Goal: Transaction & Acquisition: Purchase product/service

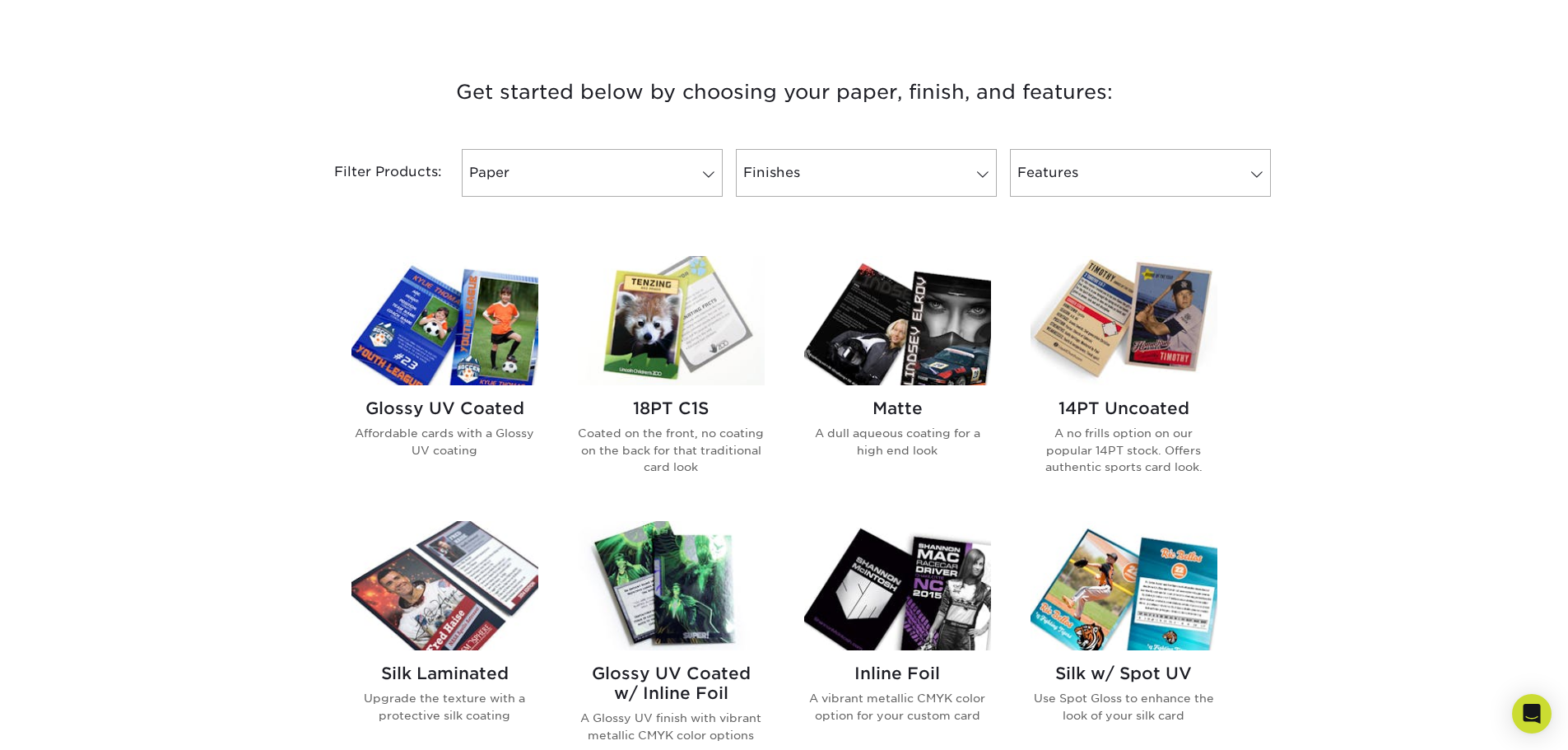
scroll to position [247, 0]
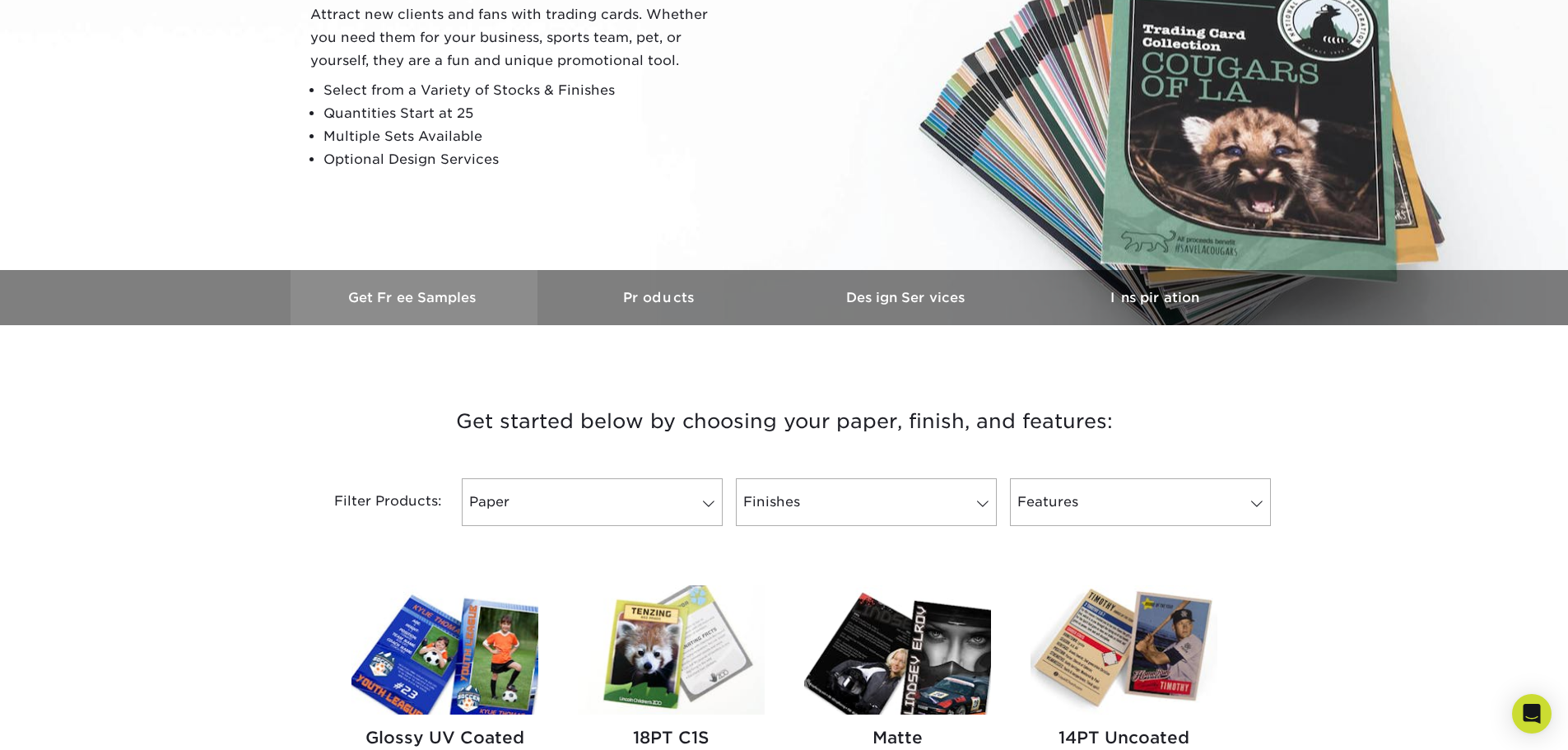
click at [457, 284] on link "Get Free Samples" at bounding box center [414, 298] width 247 height 55
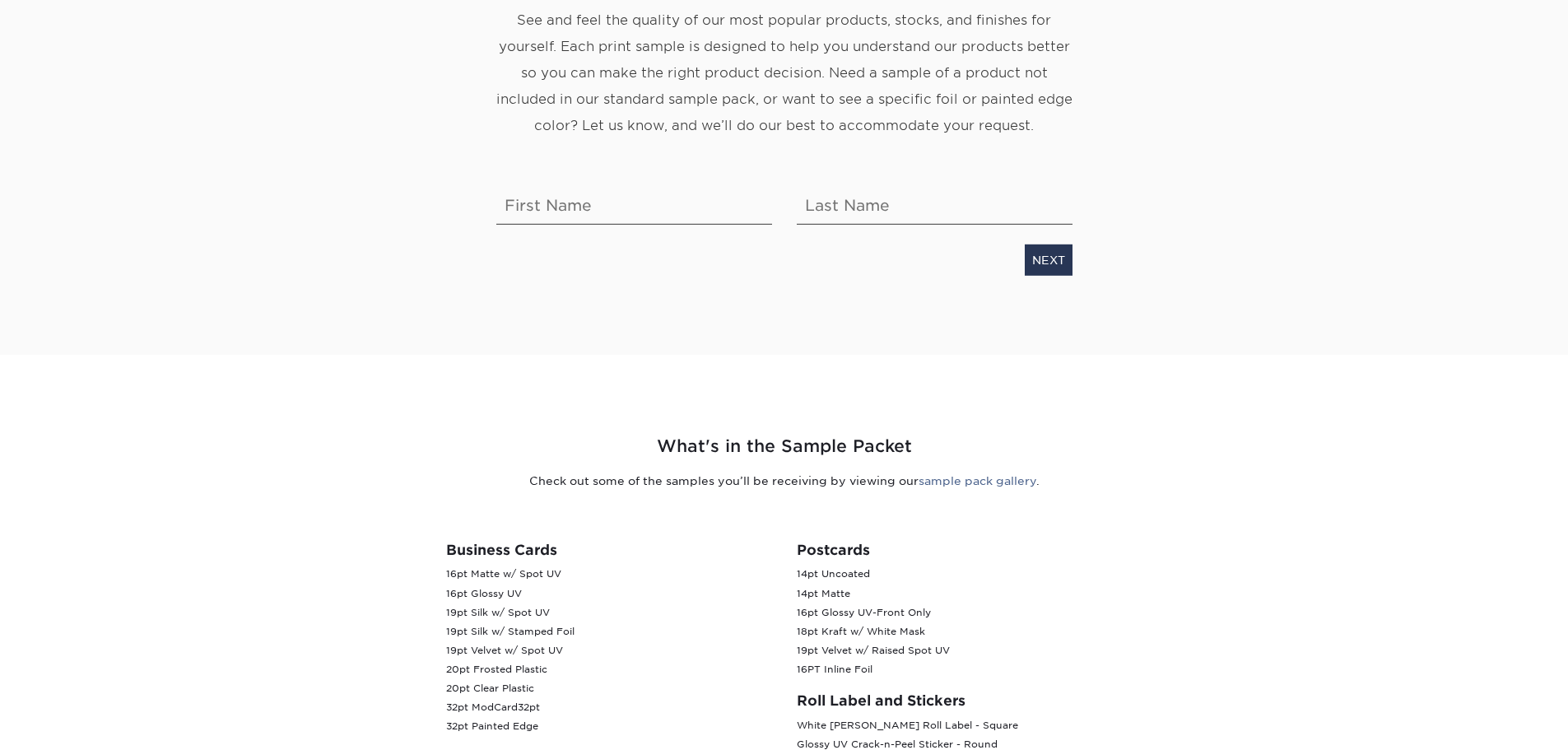
scroll to position [82, 0]
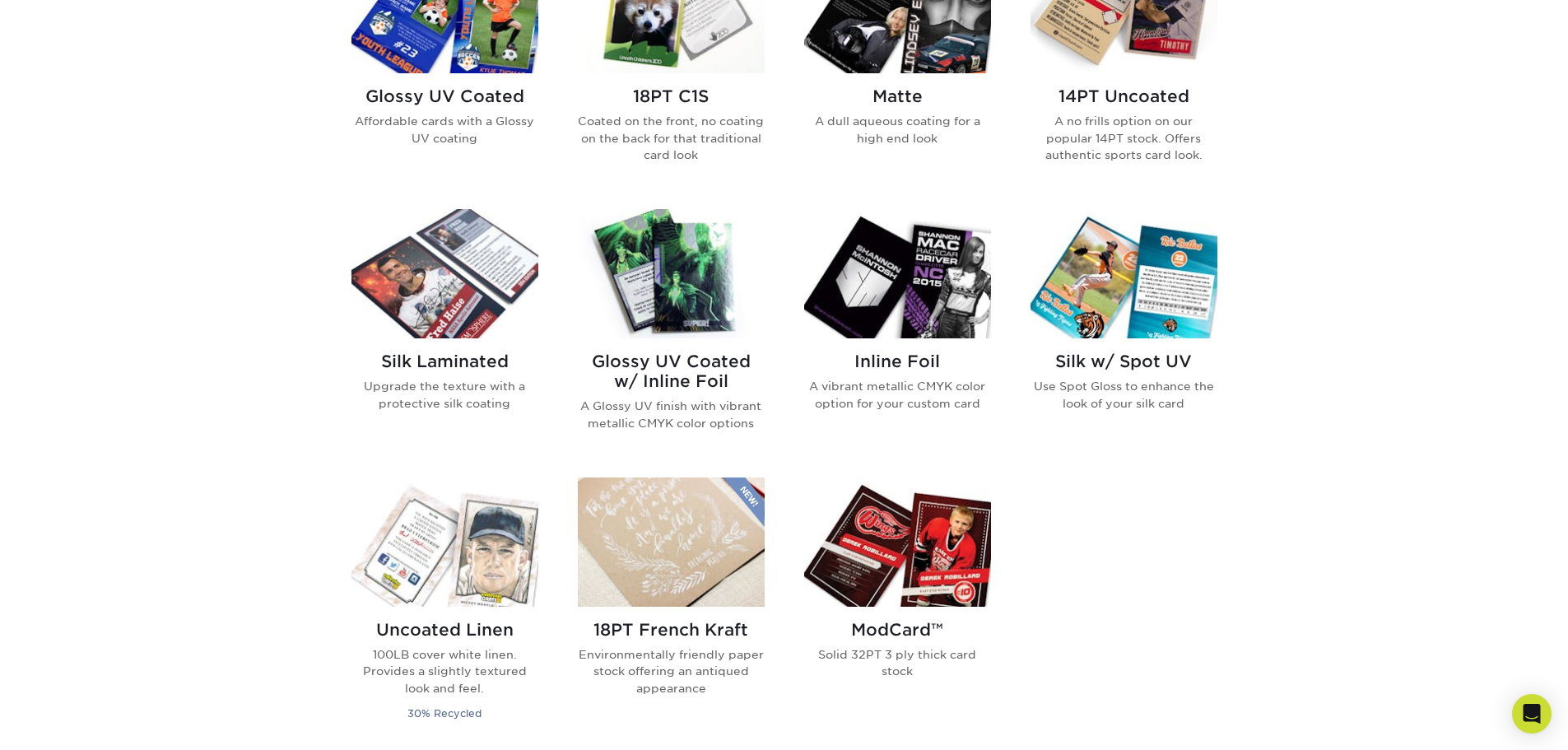
scroll to position [741, 0]
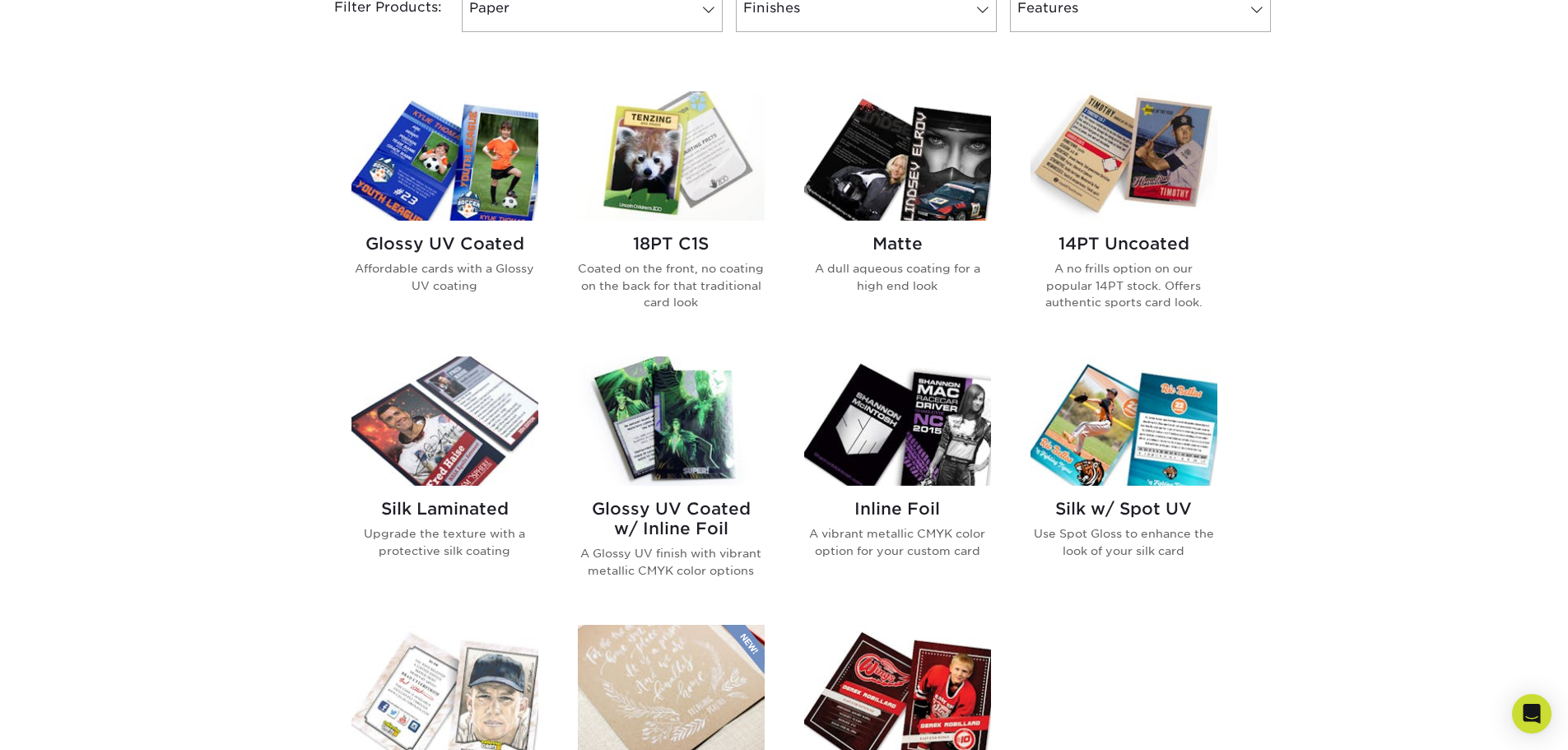
click at [415, 171] on img at bounding box center [444, 156] width 187 height 129
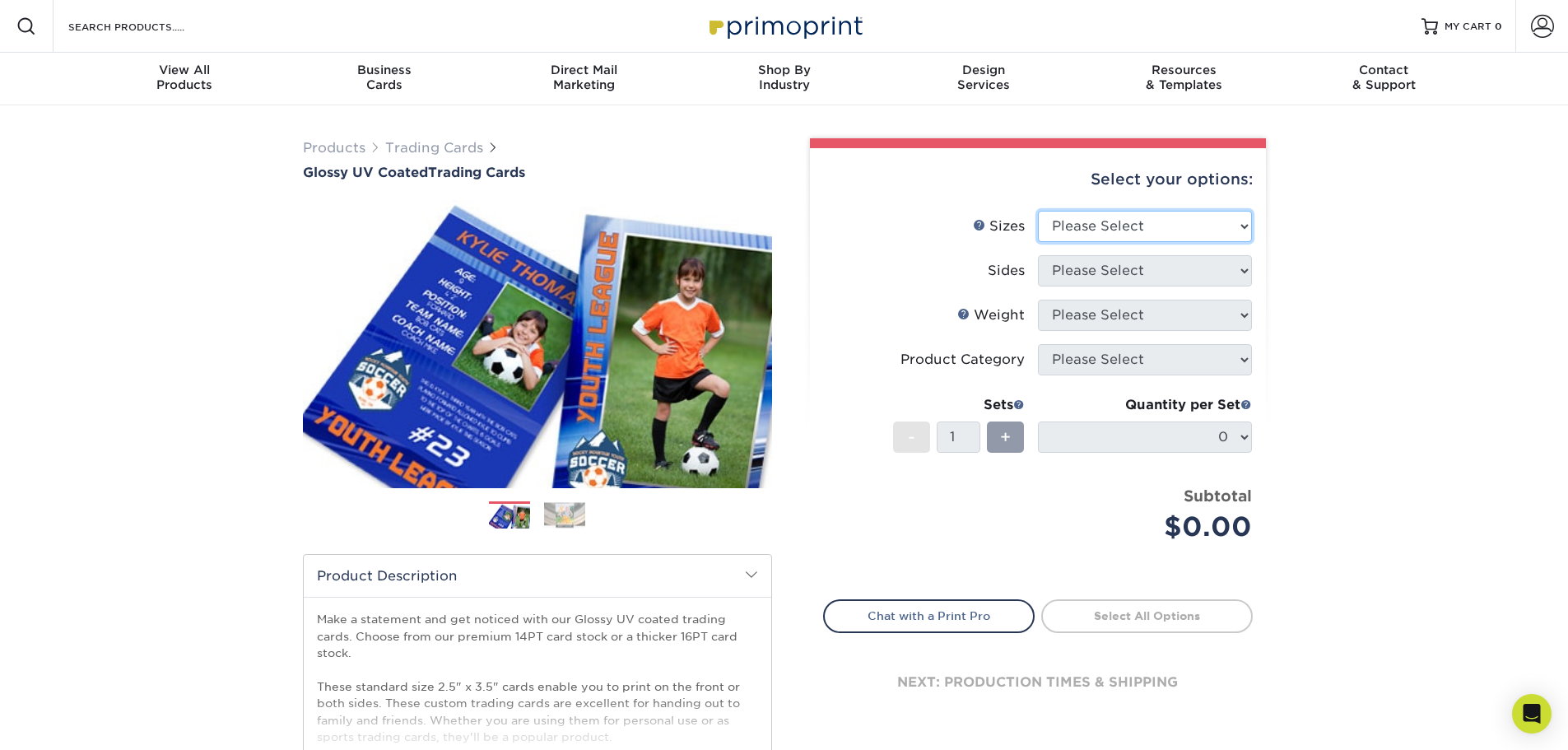
click at [1106, 231] on select "Please Select 2.5" x 3.5"" at bounding box center [1145, 226] width 214 height 31
select select "2.50x3.50"
click at [1038, 211] on select "Please Select 2.5" x 3.5"" at bounding box center [1145, 226] width 214 height 31
click at [1113, 270] on select "Please Select Print Both Sides Print Front Only" at bounding box center [1145, 270] width 214 height 31
select select "13abbda7-1d64-4f25-8bb2-c179b224825d"
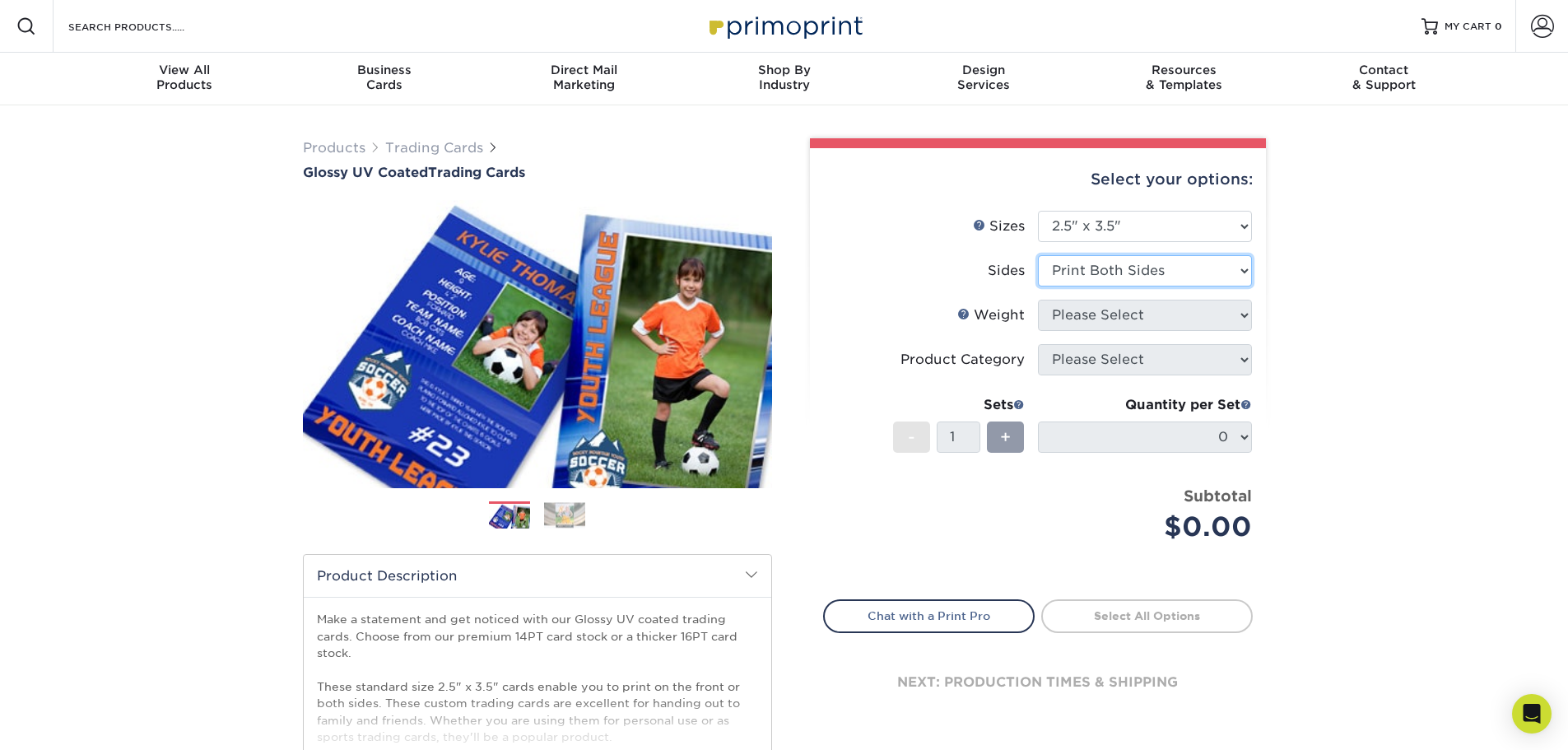
click at [1038, 255] on select "Please Select Print Both Sides Print Front Only" at bounding box center [1145, 270] width 214 height 31
click at [1136, 306] on select "Please Select 16PT 14PT 18PT C1S" at bounding box center [1145, 315] width 214 height 31
select select "16PT"
click at [1038, 299] on select "Please Select 16PT 14PT 18PT C1S" at bounding box center [1145, 315] width 214 height 31
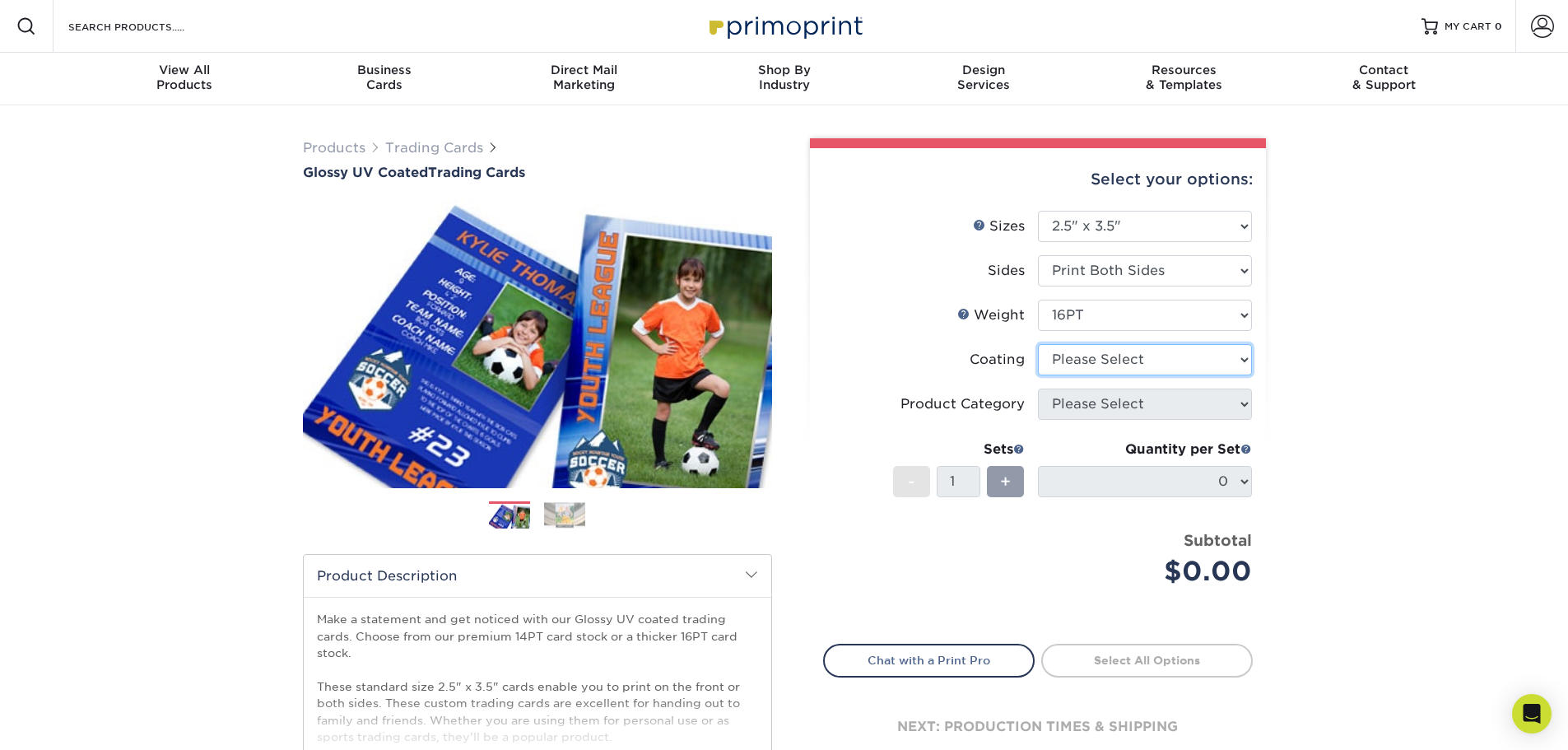
click at [1145, 367] on select at bounding box center [1145, 359] width 214 height 31
select select "ae367451-b2b8-45df-a344-0f05b6a12993"
click at [1038, 344] on select at bounding box center [1145, 359] width 214 height 31
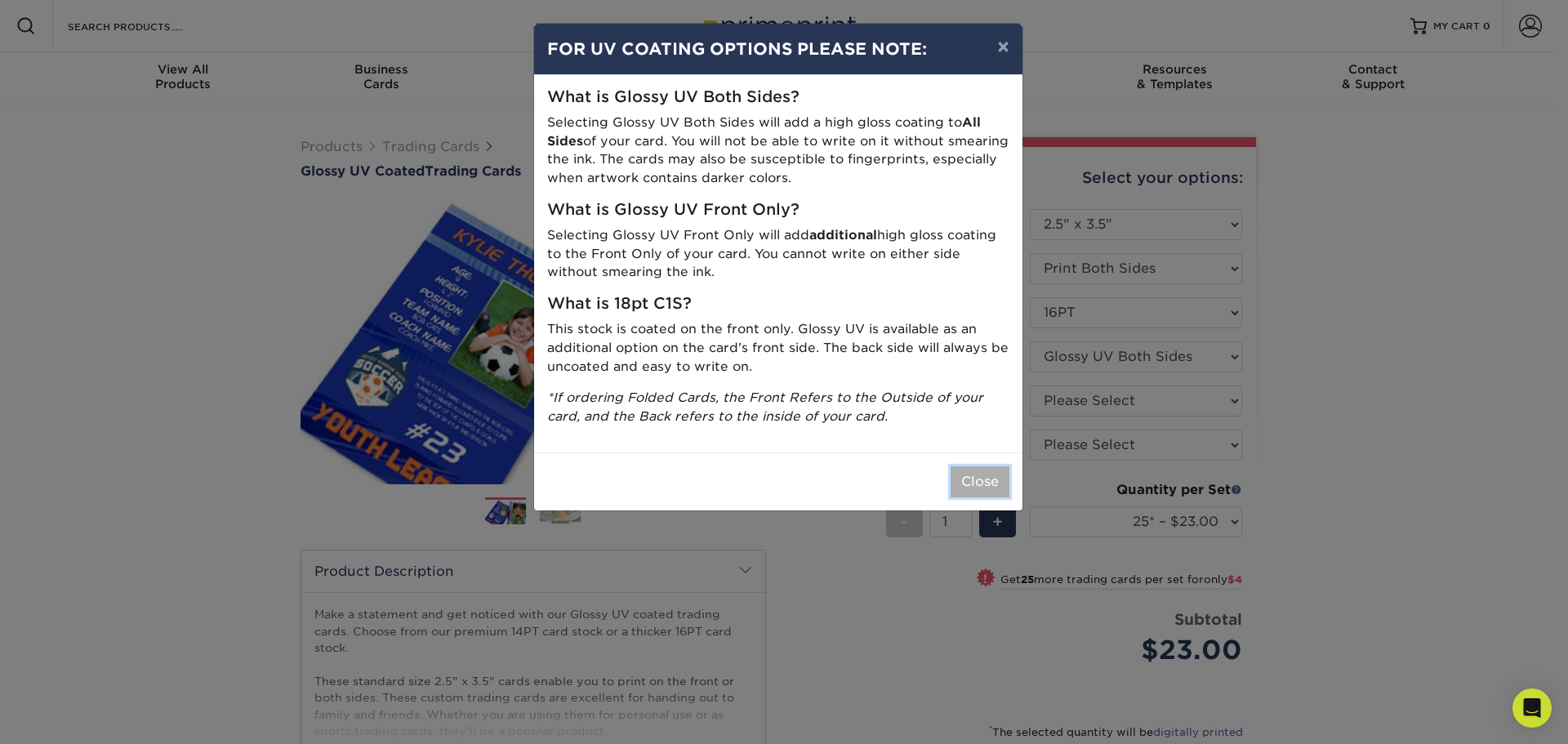
click at [980, 494] on button "Close" at bounding box center [980, 481] width 59 height 31
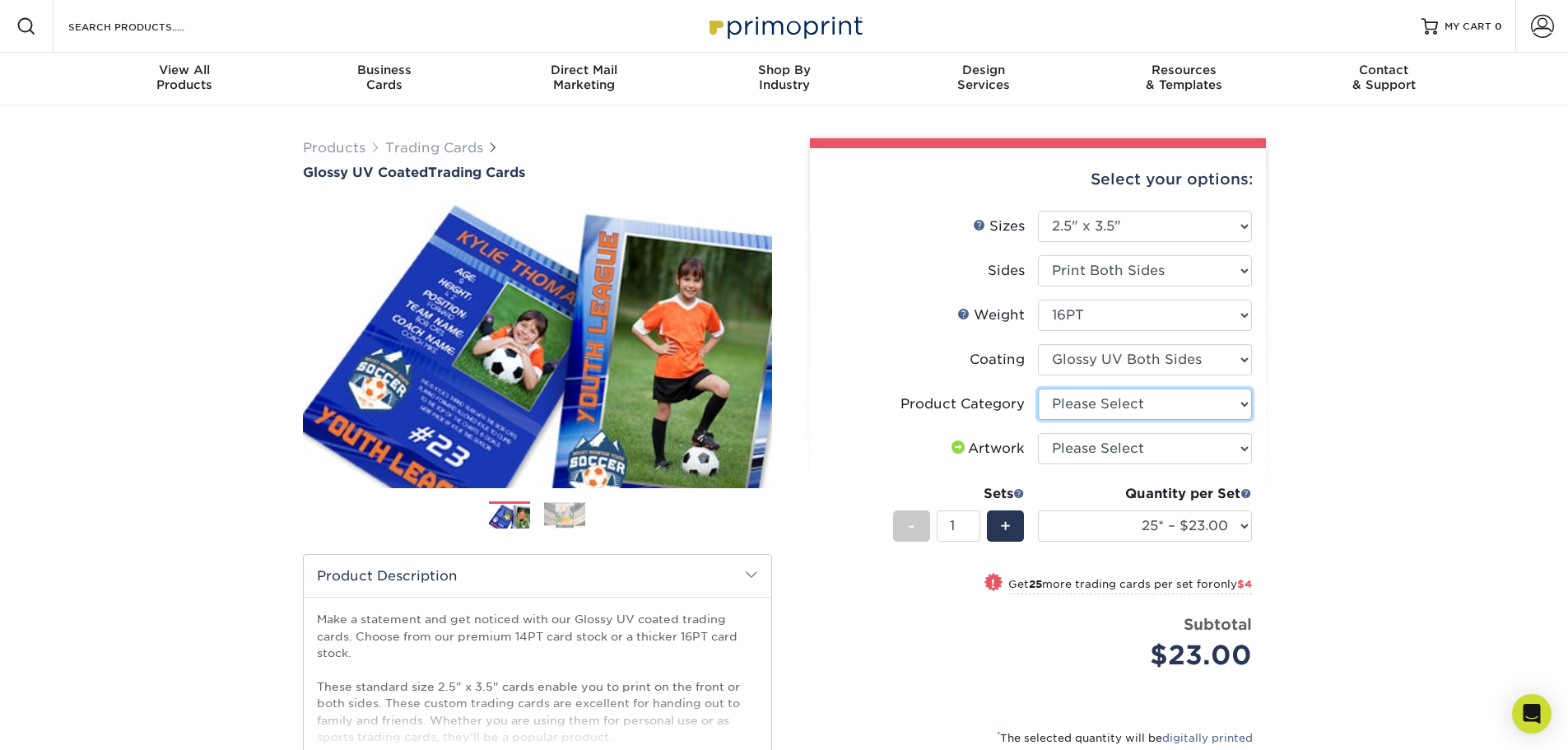
click at [1181, 400] on select "Please Select Trading Cards" at bounding box center [1145, 404] width 214 height 31
select select "c2f9bce9-36c2-409d-b101-c29d9d031e18"
click at [1038, 388] on select "Please Select Trading Cards" at bounding box center [1145, 404] width 214 height 31
click at [1185, 446] on select "Please Select I will upload files I need a design - $100" at bounding box center [1145, 448] width 214 height 31
select select "upload"
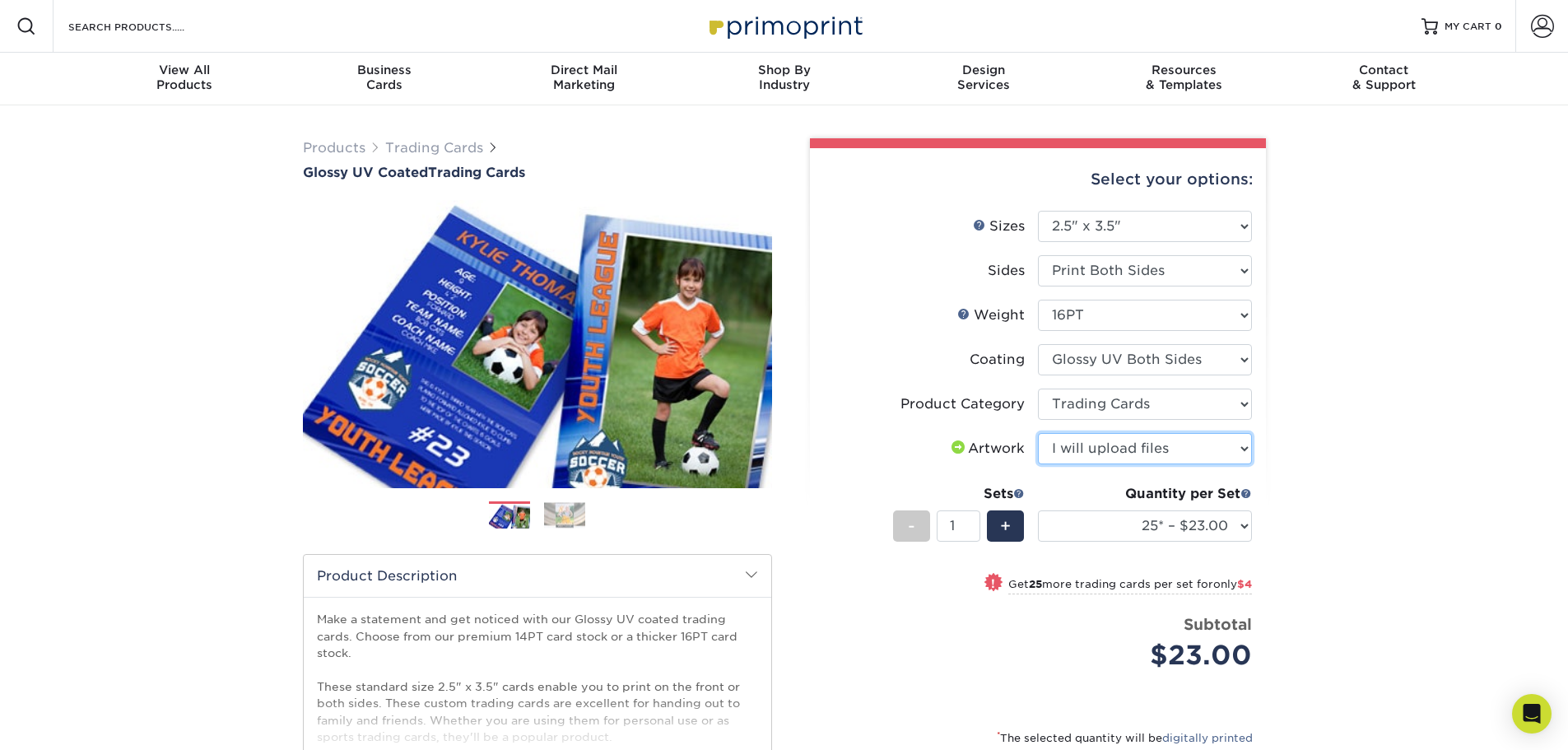
click at [1038, 433] on select "Please Select I will upload files I need a design - $100" at bounding box center [1145, 448] width 214 height 31
click at [1340, 423] on div "Products Trading Cards Glossy UV Coated Trading Cards Previous Next /" at bounding box center [784, 545] width 1568 height 879
click at [1201, 446] on select "Please Select I will upload files I need a design - $100" at bounding box center [1145, 448] width 214 height 31
click at [1201, 447] on select "Please Select I will upload files I need a design - $100" at bounding box center [1145, 448] width 214 height 31
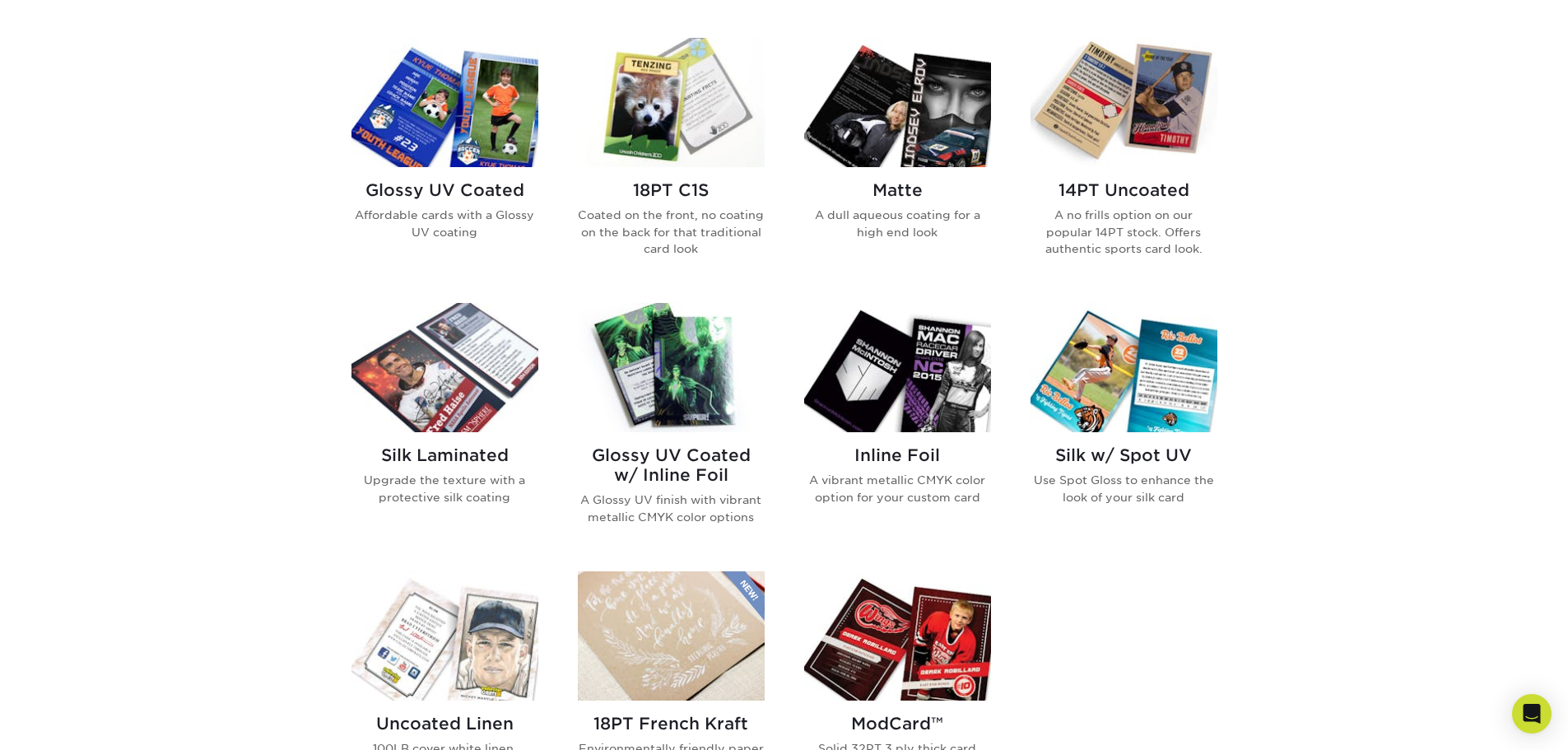
scroll to position [824, 0]
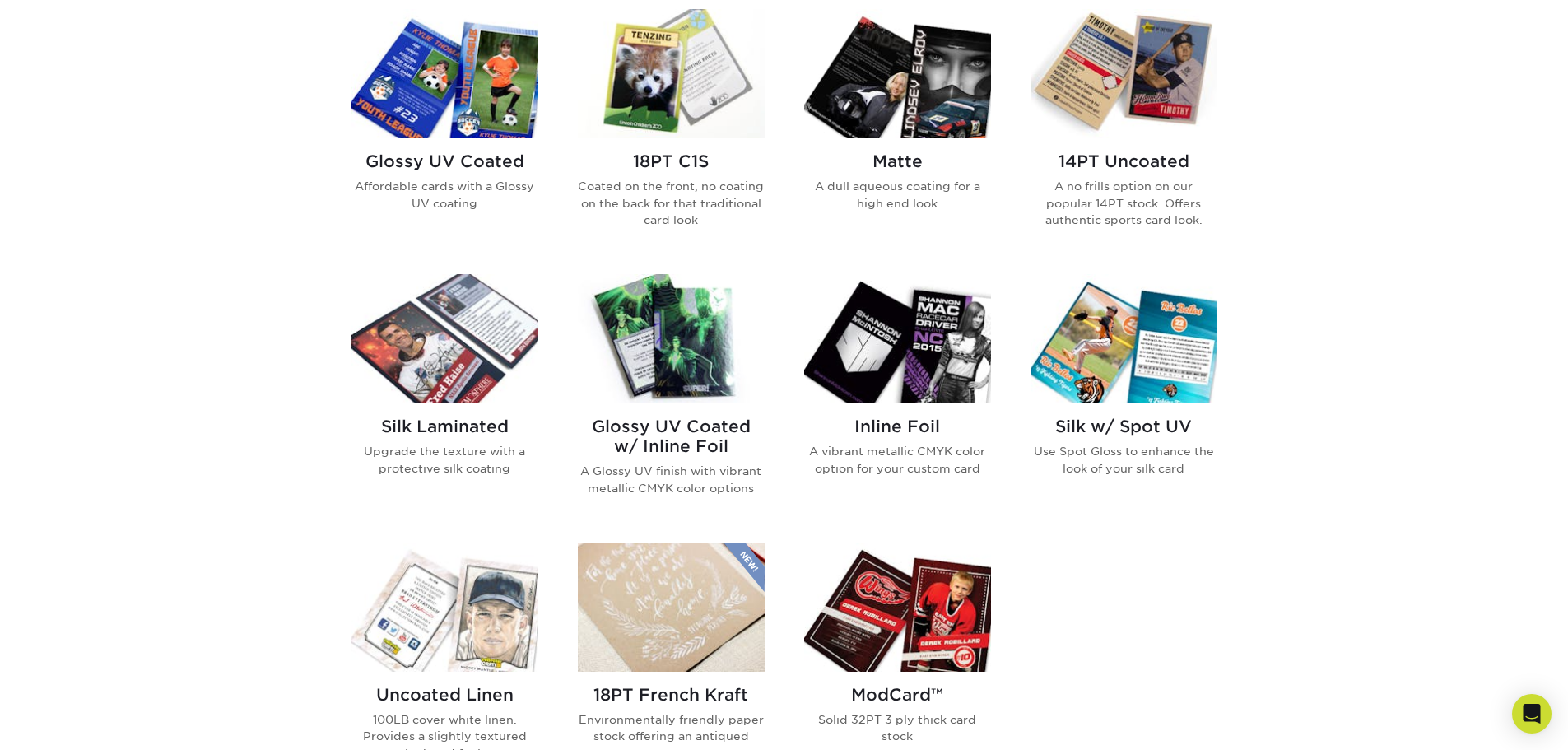
click at [853, 324] on img at bounding box center [897, 339] width 187 height 129
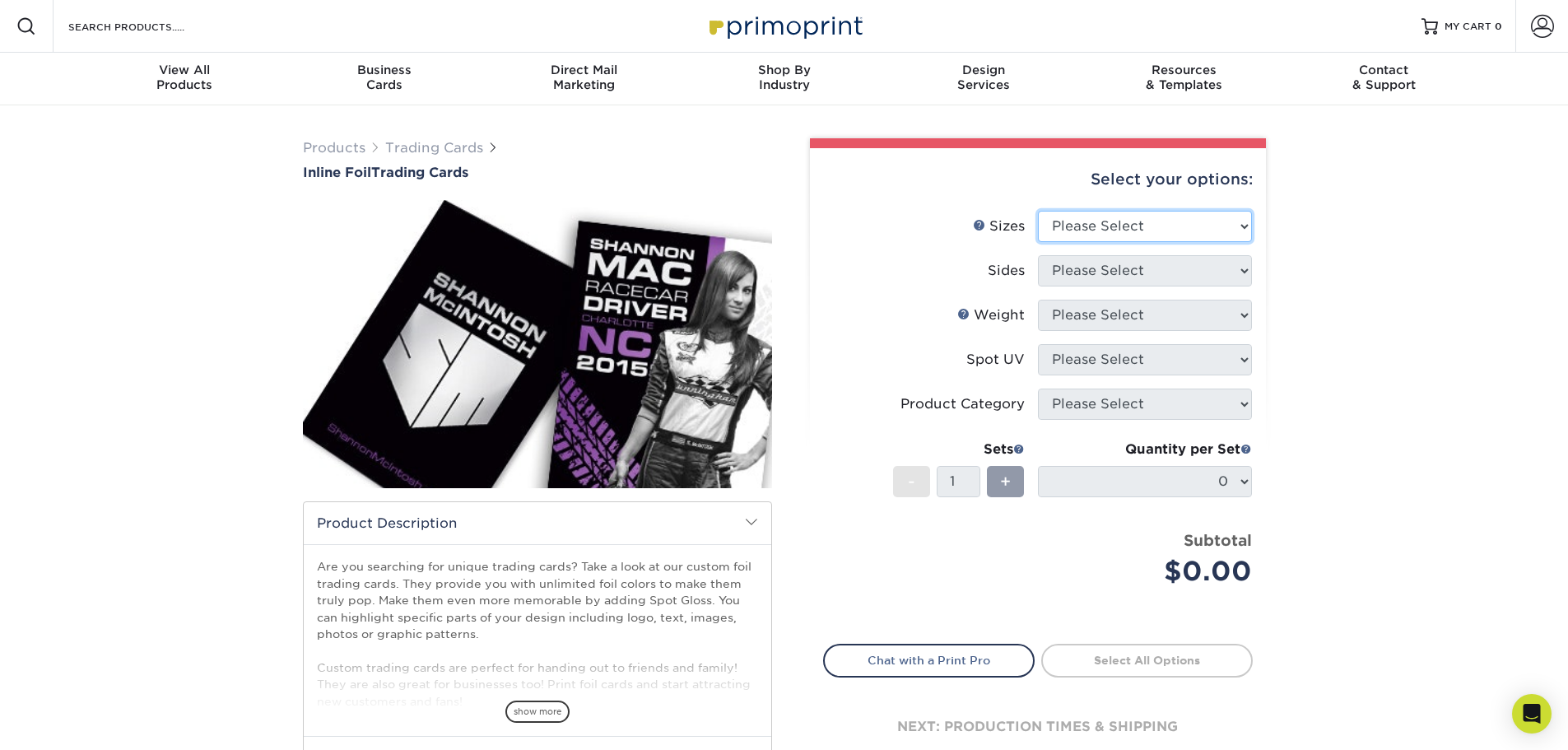
click at [1183, 211] on select "Please Select 2.5" x 3.5"" at bounding box center [1145, 226] width 214 height 31
select select "2.50x3.50"
click at [1038, 211] on select "Please Select 2.5" x 3.5"" at bounding box center [1145, 226] width 214 height 31
click at [1206, 270] on select "Please Select Print Both Sides - Foil Back Only Print Both Sides - Foil Both Si…" at bounding box center [1145, 270] width 214 height 31
click at [1038, 255] on select "Please Select Print Both Sides - Foil Back Only Print Both Sides - Foil Both Si…" at bounding box center [1145, 270] width 214 height 31
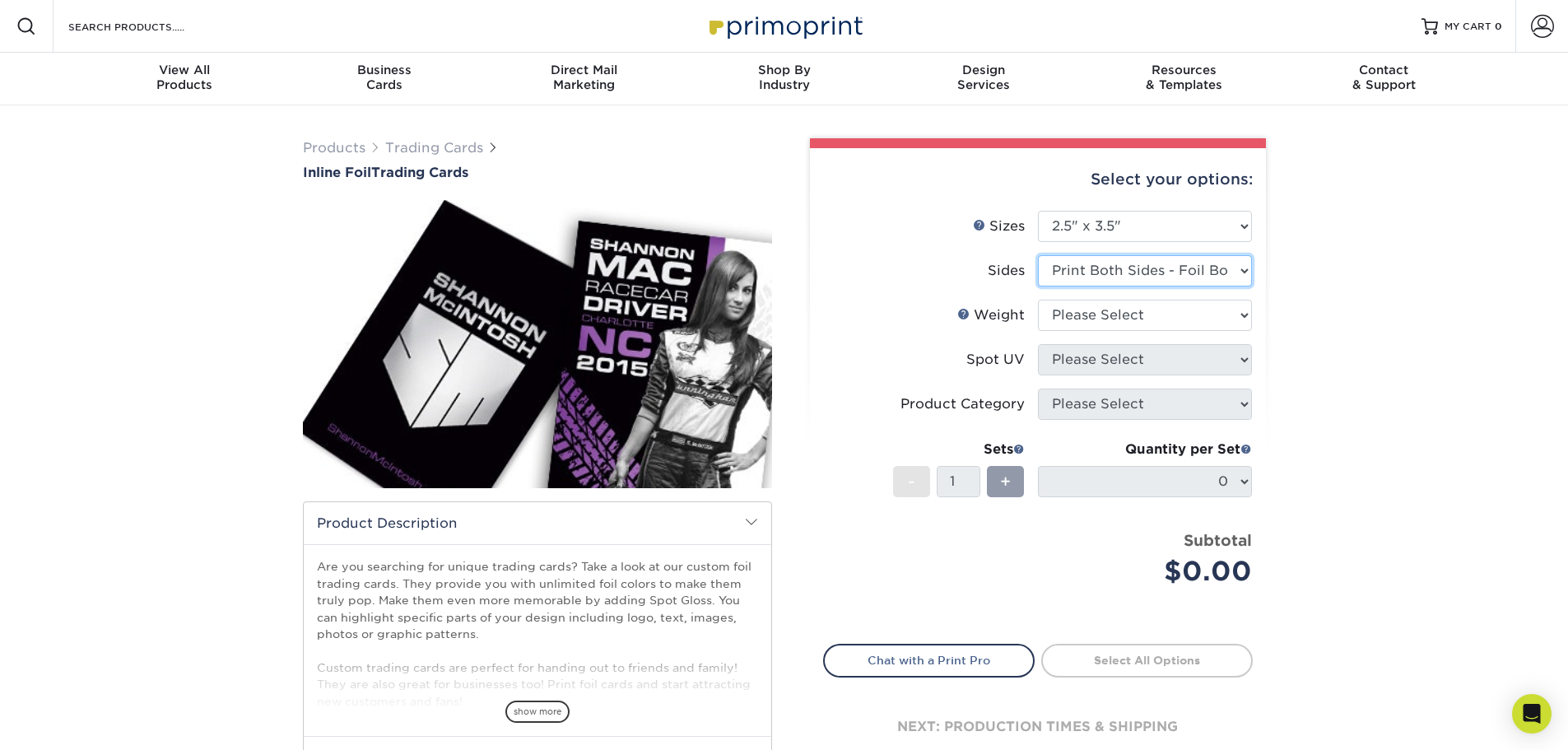
click at [1228, 270] on select "Please Select Print Both Sides - Foil Back Only Print Both Sides - Foil Both Si…" at bounding box center [1145, 270] width 214 height 31
select select "e9e9dfb3-fba1-4d60-972c-fd9ca5904d33"
click at [1038, 255] on select "Please Select Print Both Sides - Foil Back Only Print Both Sides - Foil Both Si…" at bounding box center [1145, 270] width 214 height 31
click at [1225, 317] on select "Please Select 16PT" at bounding box center [1145, 315] width 214 height 31
select select "16PT"
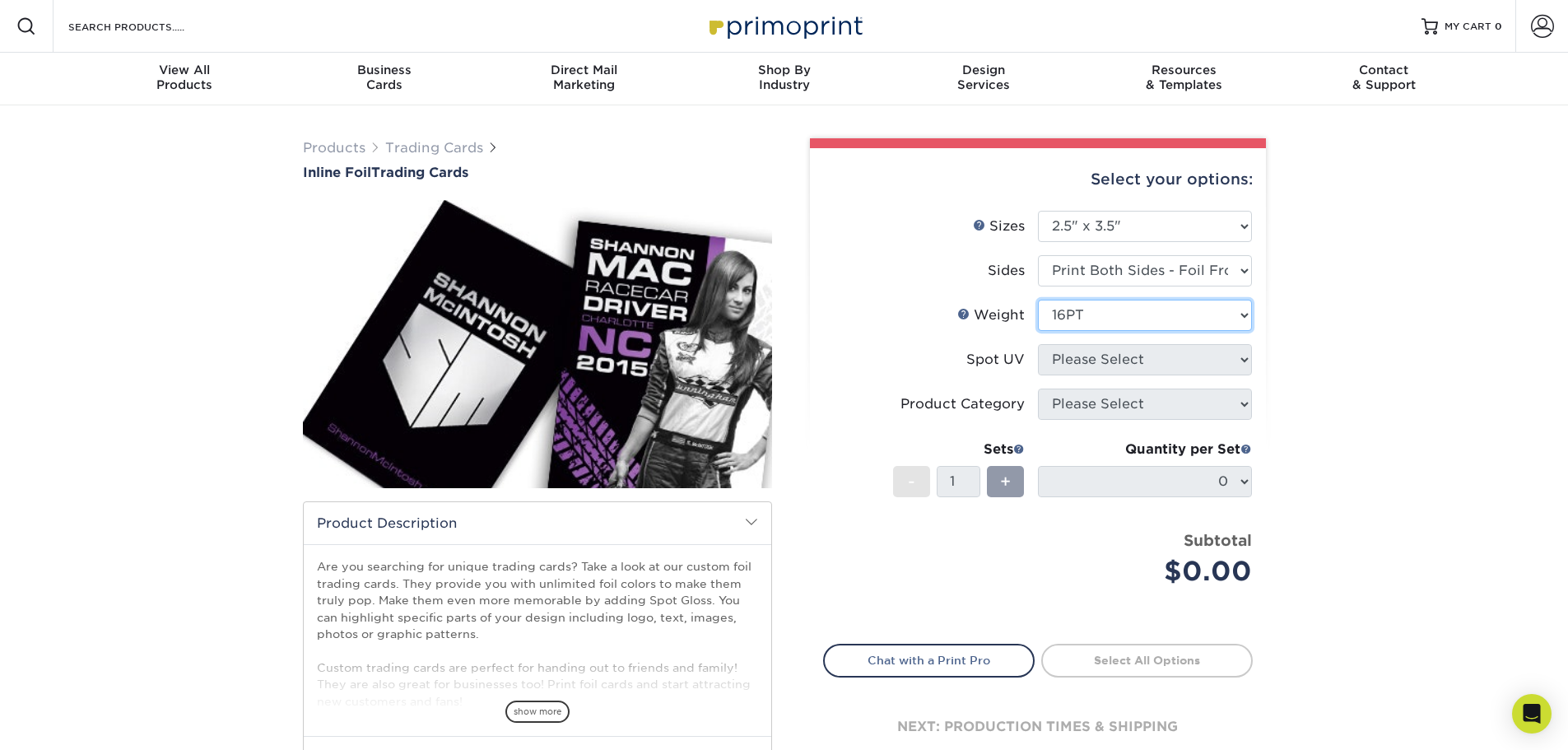
click at [1038, 299] on select "Please Select 16PT" at bounding box center [1145, 315] width 214 height 31
click at [1208, 358] on select "Please Select No Spot UV Front and Back (Both Sides) Front Only Back Only" at bounding box center [1145, 359] width 214 height 31
click at [1361, 376] on div "Products Trading Cards Inline Foil Trading Cards show more Templates /" at bounding box center [784, 518] width 1568 height 826
click at [1217, 321] on select "Please Select 16PT" at bounding box center [1145, 315] width 214 height 31
click at [1216, 321] on select "Please Select 16PT" at bounding box center [1145, 315] width 214 height 31
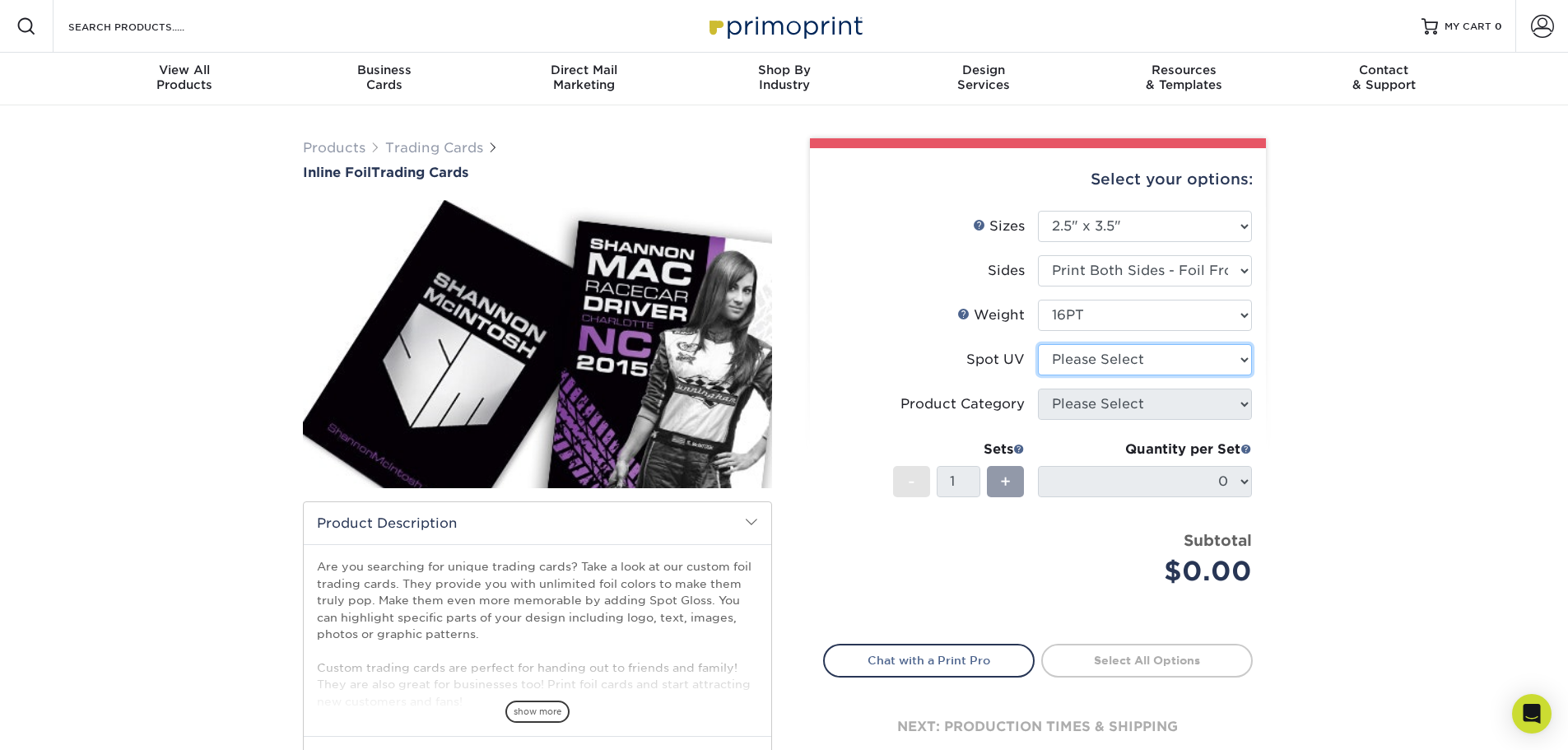
click at [1193, 364] on select "Please Select No Spot UV Front and Back (Both Sides) Front Only Back Only" at bounding box center [1145, 359] width 214 height 31
select select "3"
click at [1038, 344] on select "Please Select No Spot UV Front and Back (Both Sides) Front Only Back Only" at bounding box center [1145, 359] width 214 height 31
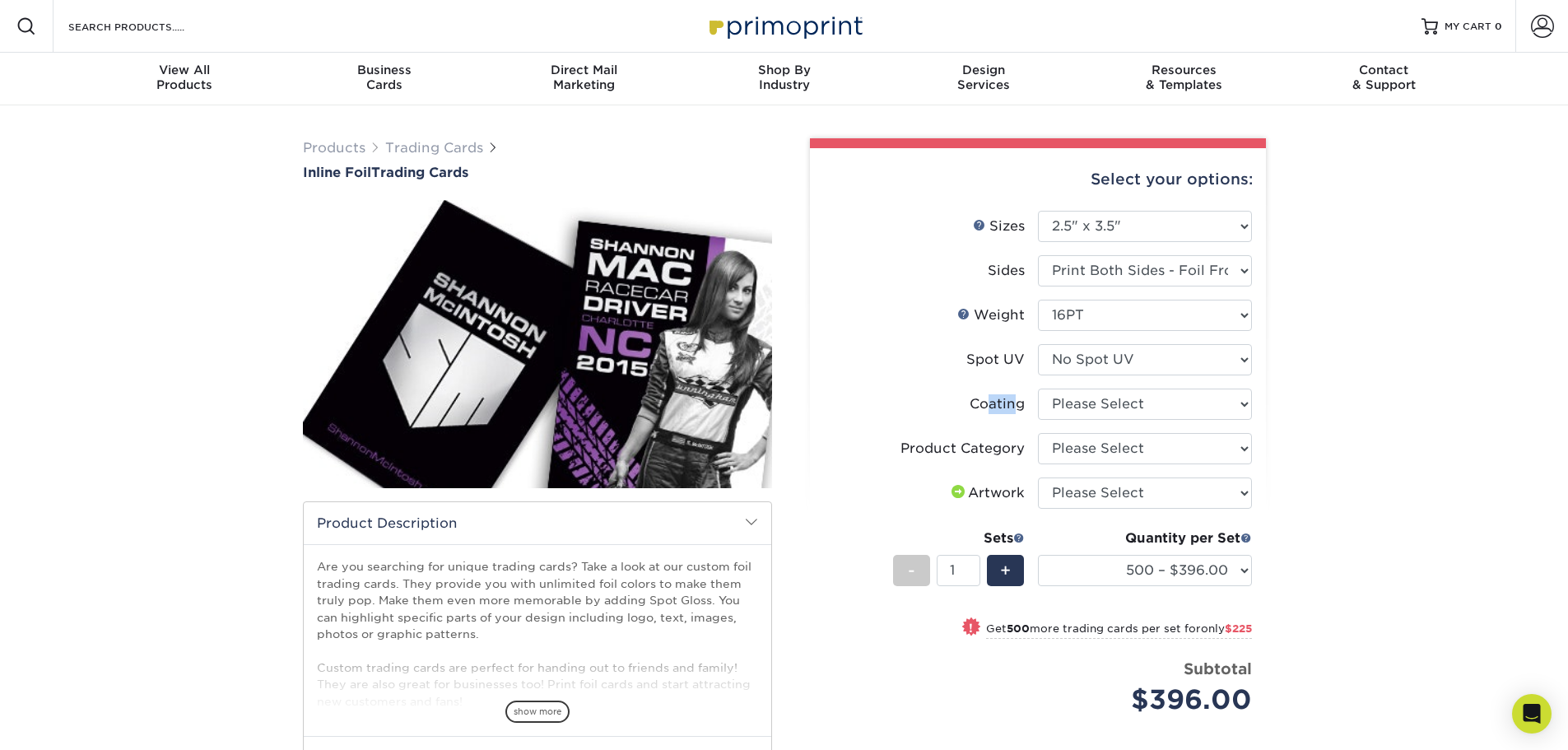
drag, startPoint x: 1018, startPoint y: 408, endPoint x: 982, endPoint y: 398, distance: 37.4
click at [986, 413] on div "Coating" at bounding box center [997, 404] width 55 height 20
drag, startPoint x: 971, startPoint y: 362, endPoint x: 1037, endPoint y: 357, distance: 66.2
click at [1037, 357] on li "Spot UV Please Select No Spot UV Front and Back (Both Sides) Front Only Back On…" at bounding box center [1038, 366] width 428 height 44
drag, startPoint x: 973, startPoint y: 405, endPoint x: 1024, endPoint y: 404, distance: 51.0
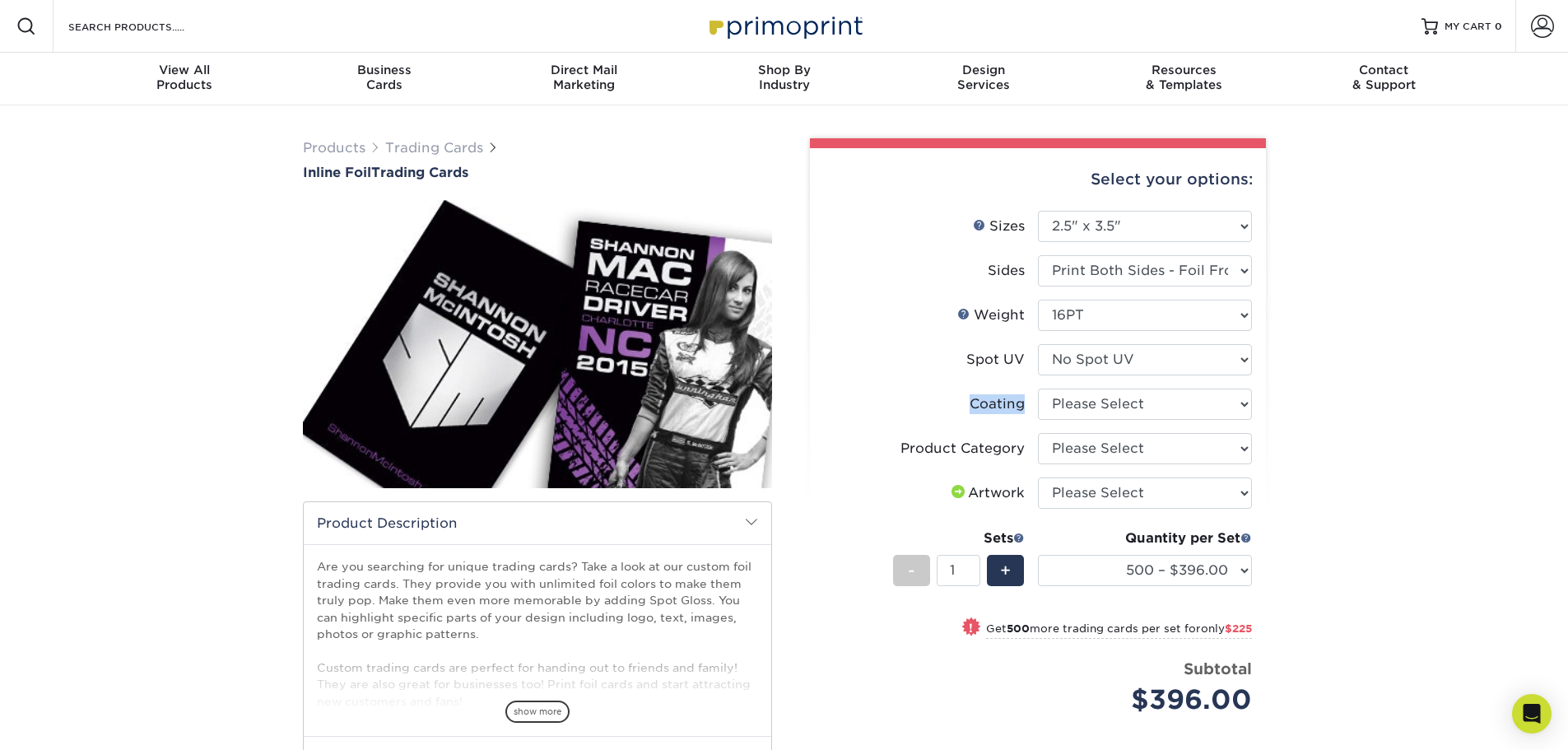
click at [1024, 404] on div "Coating" at bounding box center [997, 404] width 55 height 20
click at [1171, 408] on select at bounding box center [1145, 404] width 214 height 31
select select "3e7618de-abca-4bda-9f97-8b9129e913d8"
click at [1038, 388] on select at bounding box center [1145, 404] width 214 height 31
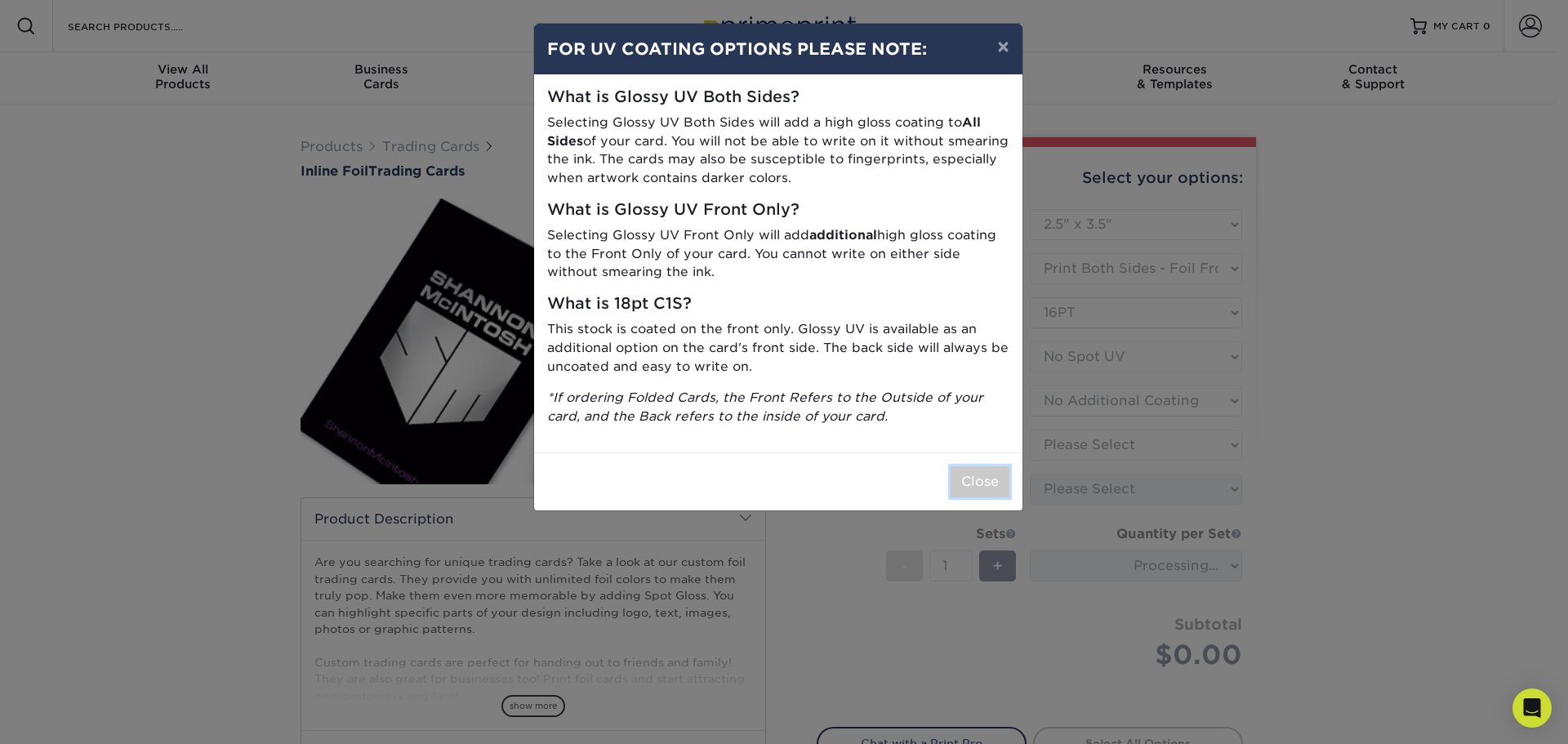
click at [977, 474] on button "Close" at bounding box center [980, 481] width 59 height 31
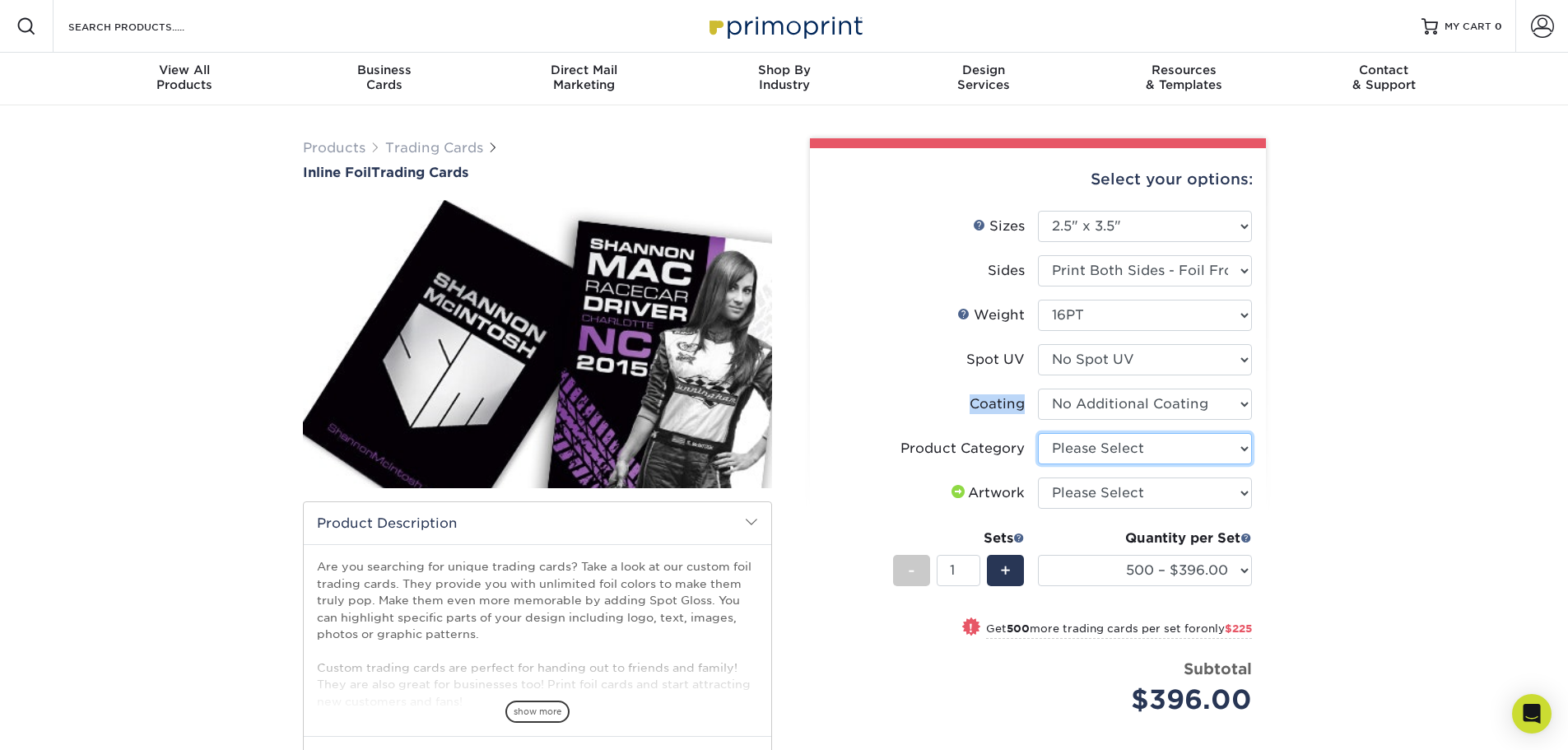
click at [1129, 451] on select "Please Select Trading Cards" at bounding box center [1145, 448] width 214 height 31
select select "c2f9bce9-36c2-409d-b101-c29d9d031e18"
click at [1038, 433] on select "Please Select Trading Cards" at bounding box center [1145, 448] width 214 height 31
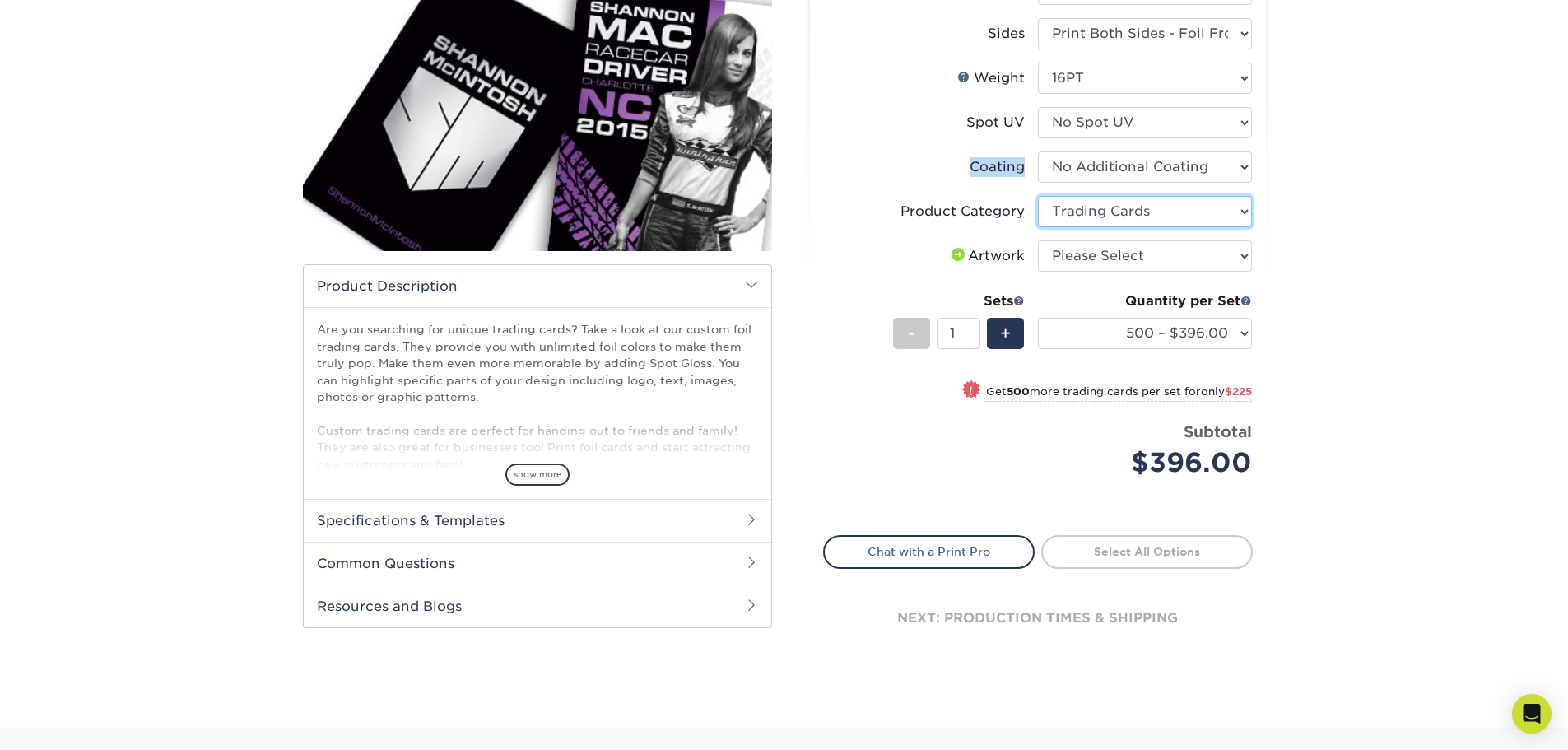
scroll to position [247, 0]
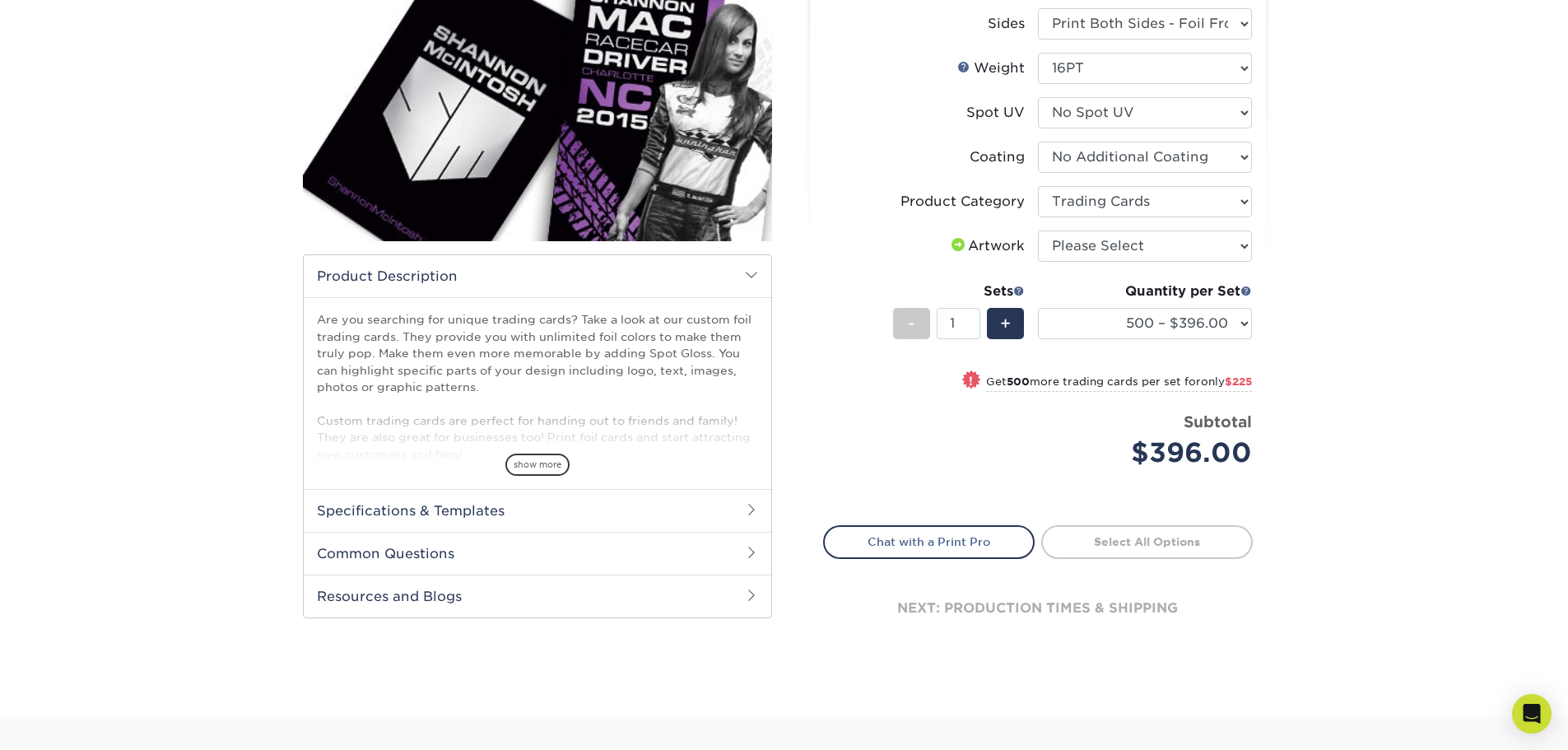
click at [1167, 263] on li "Artwork Please Select I will upload files I need a design - $100" at bounding box center [1038, 253] width 428 height 44
click at [1182, 253] on select "Please Select I will upload files I need a design - $100" at bounding box center [1145, 246] width 214 height 31
select select "upload"
click at [1038, 231] on select "Please Select I will upload files I need a design - $100" at bounding box center [1145, 246] width 214 height 31
click at [1432, 334] on div "Products Trading Cards Inline Foil Trading Cards show more Templates /" at bounding box center [784, 288] width 1568 height 859
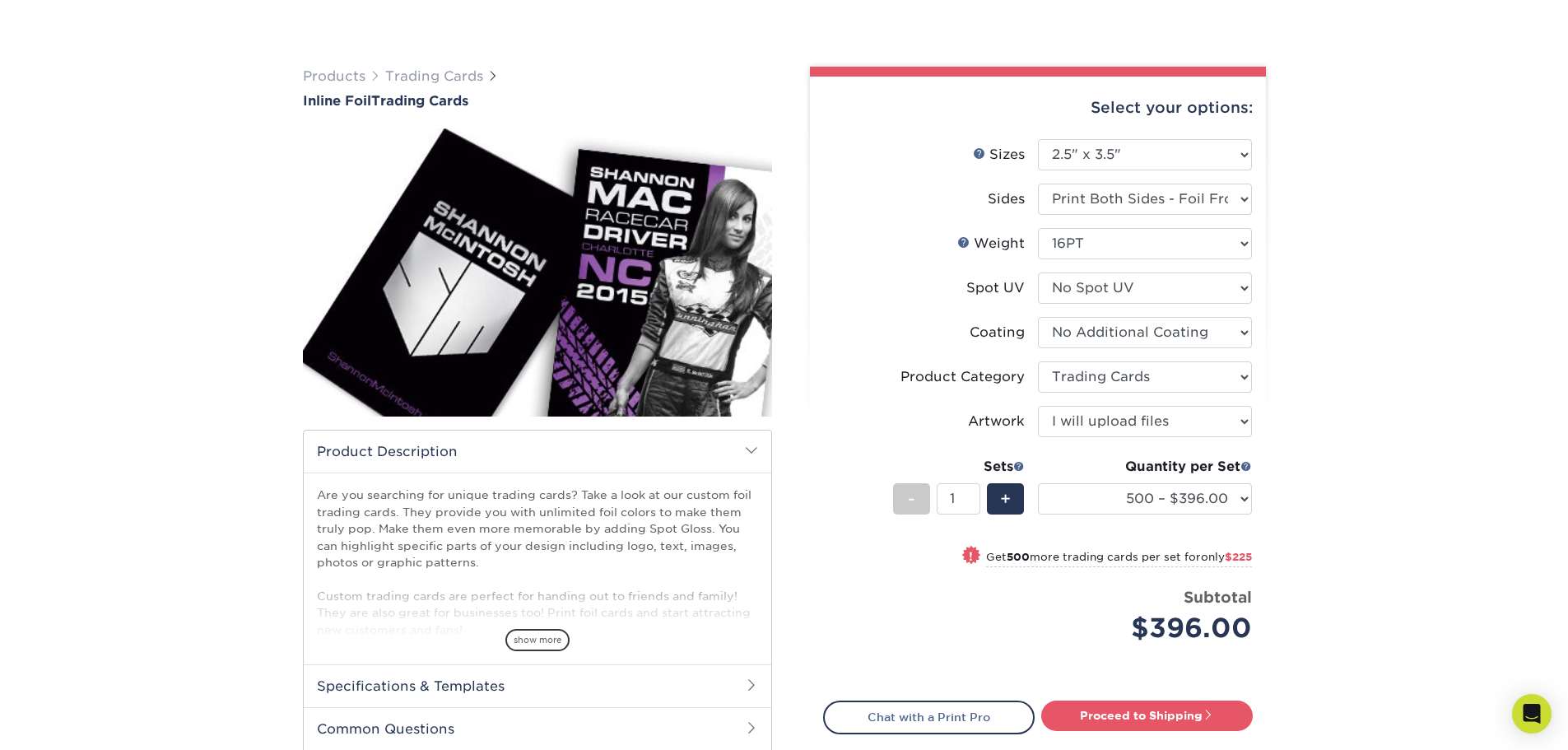
scroll to position [164, 0]
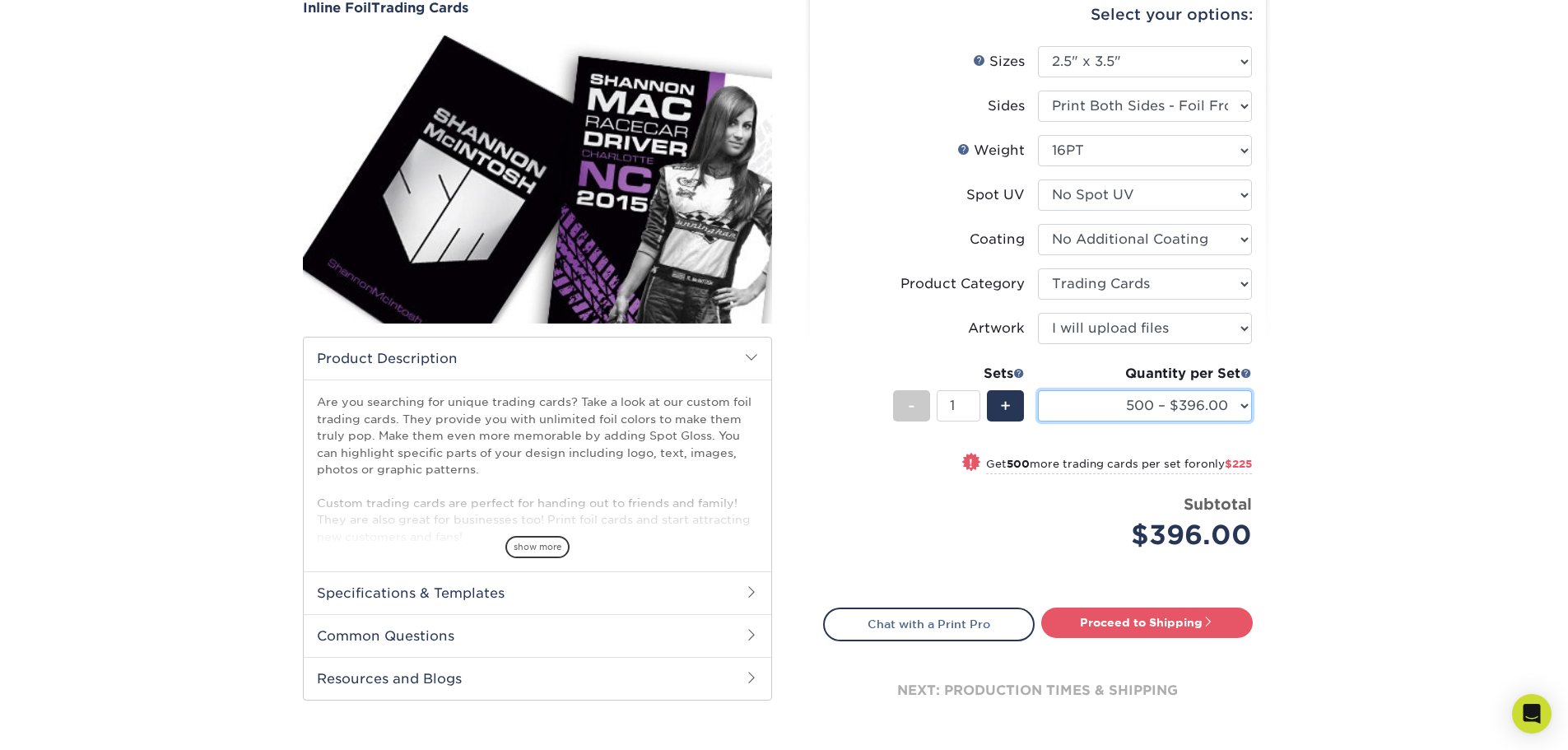
click at [1247, 410] on select "500 – $396.00 1000 – $621.00 2500 – $896.00 5000 – $1262.00" at bounding box center [1145, 405] width 214 height 31
